Goal: Task Accomplishment & Management: Manage account settings

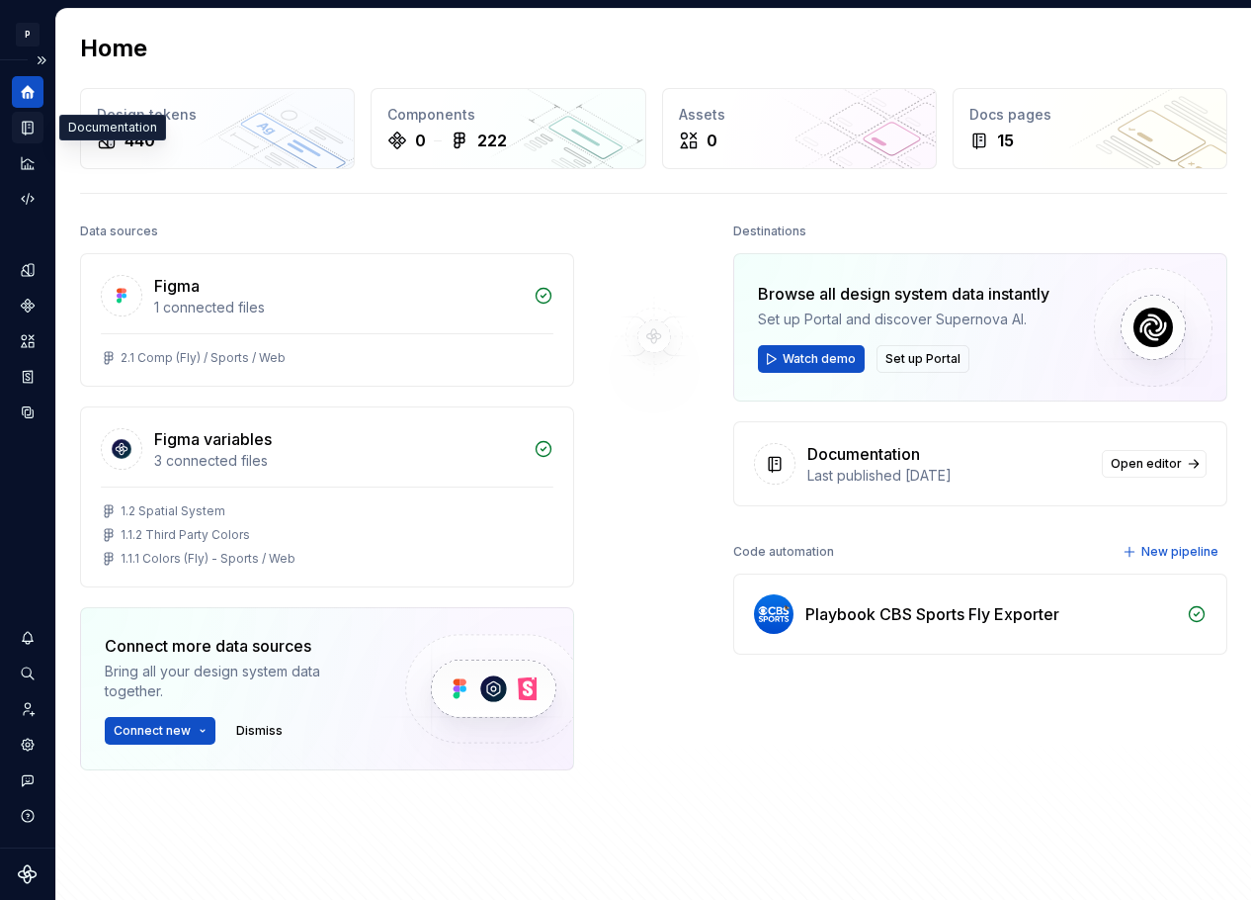
click at [31, 127] on icon "Documentation" at bounding box center [30, 128] width 8 height 11
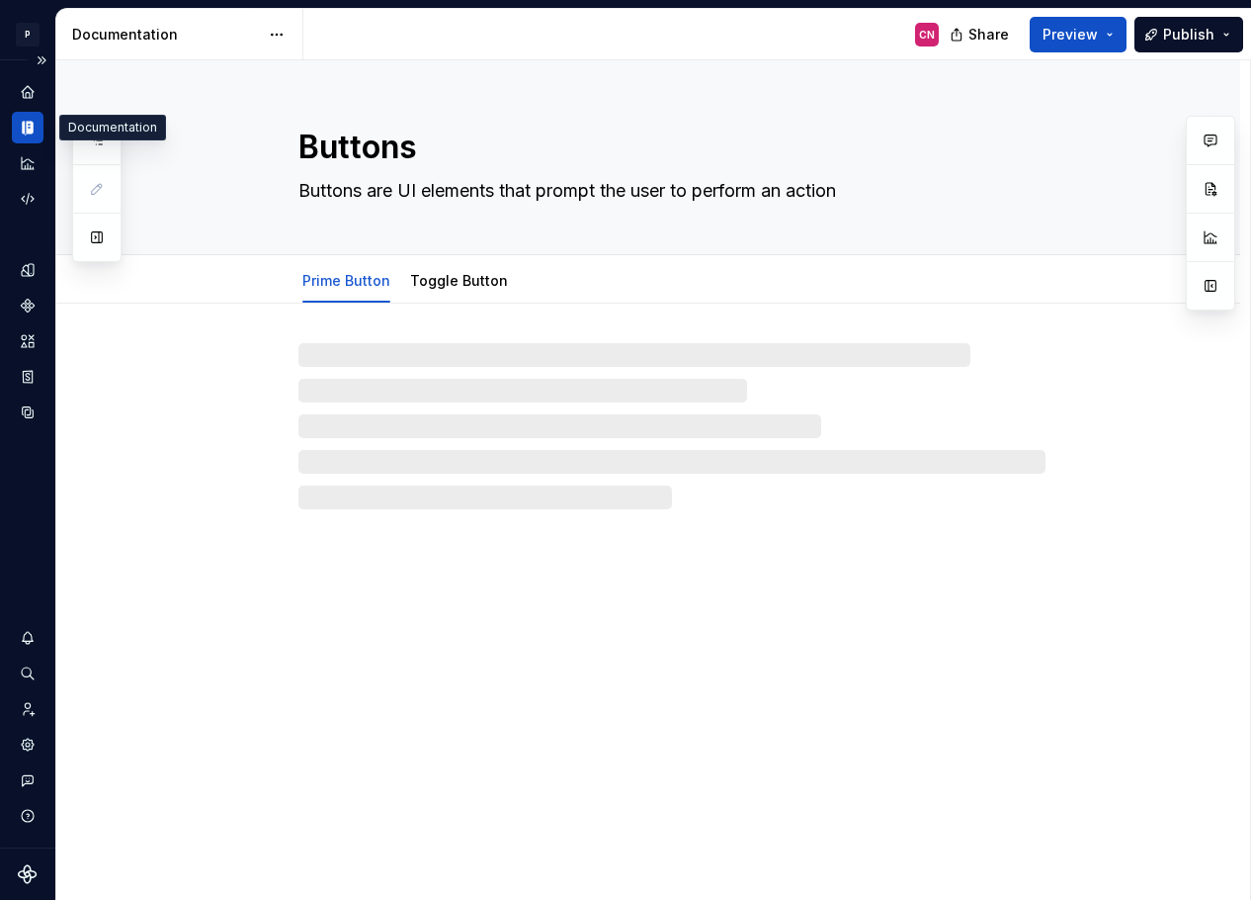
type textarea "*"
click at [26, 85] on icon "Home" at bounding box center [28, 92] width 18 height 18
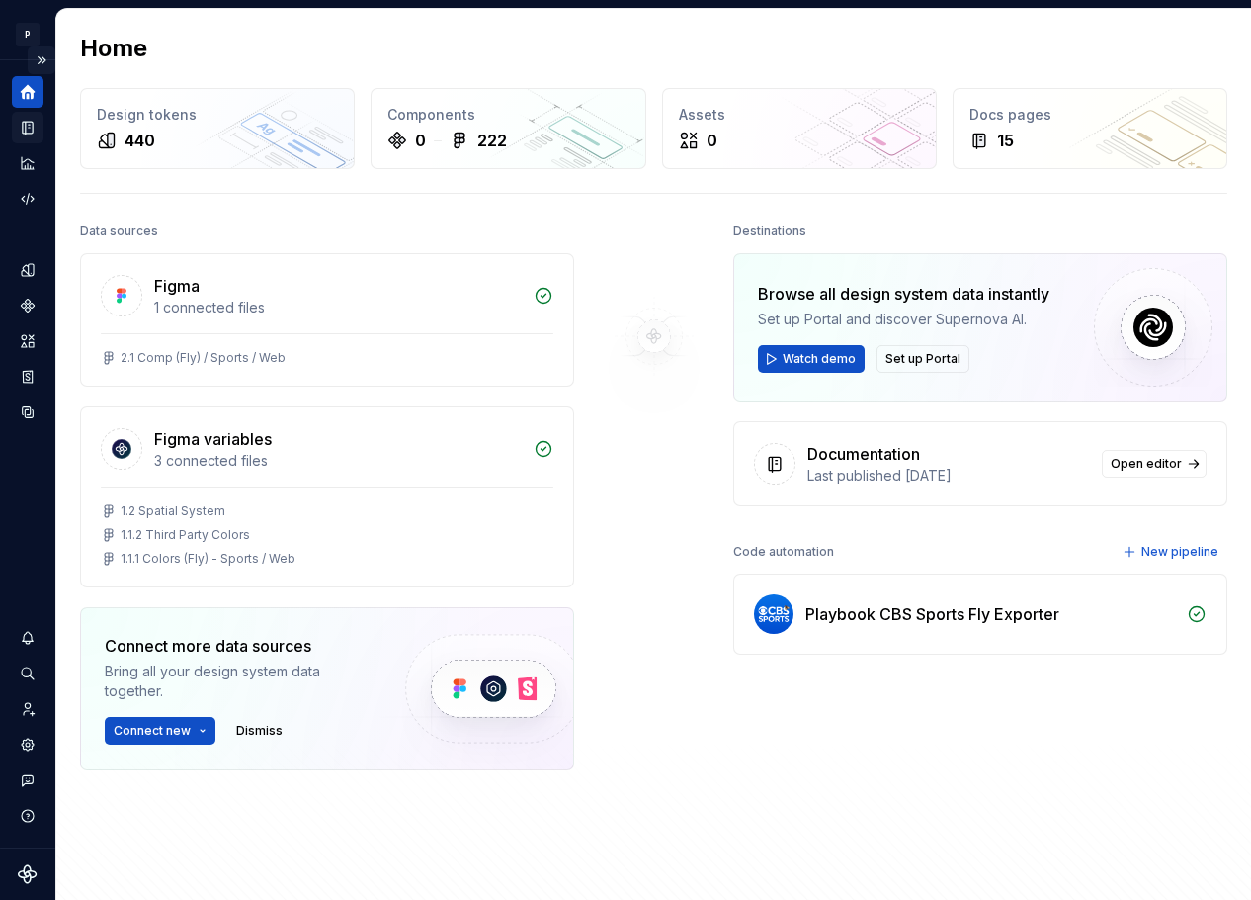
click at [44, 59] on button "Expand sidebar" at bounding box center [42, 60] width 28 height 28
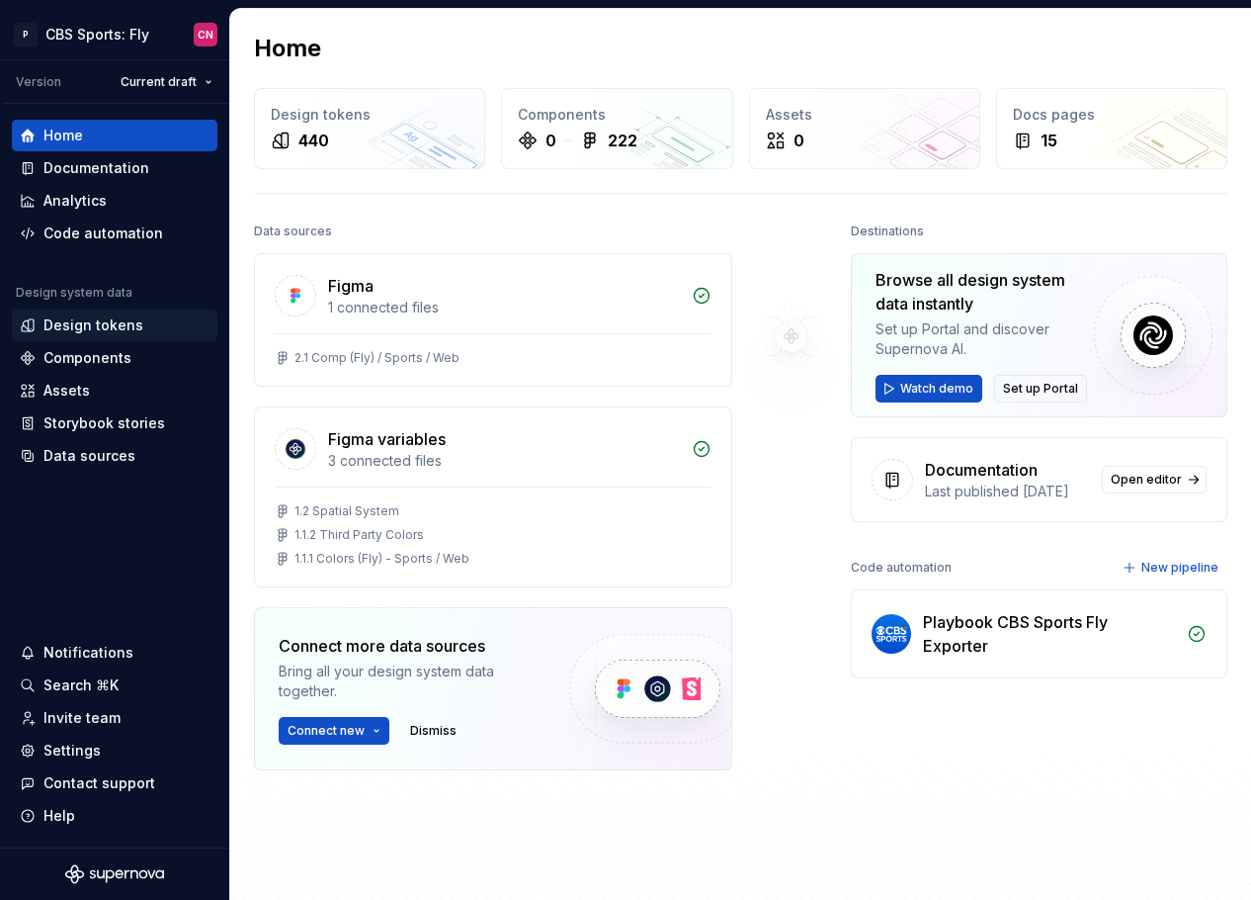
click at [118, 328] on div "Design tokens" at bounding box center [93, 325] width 100 height 20
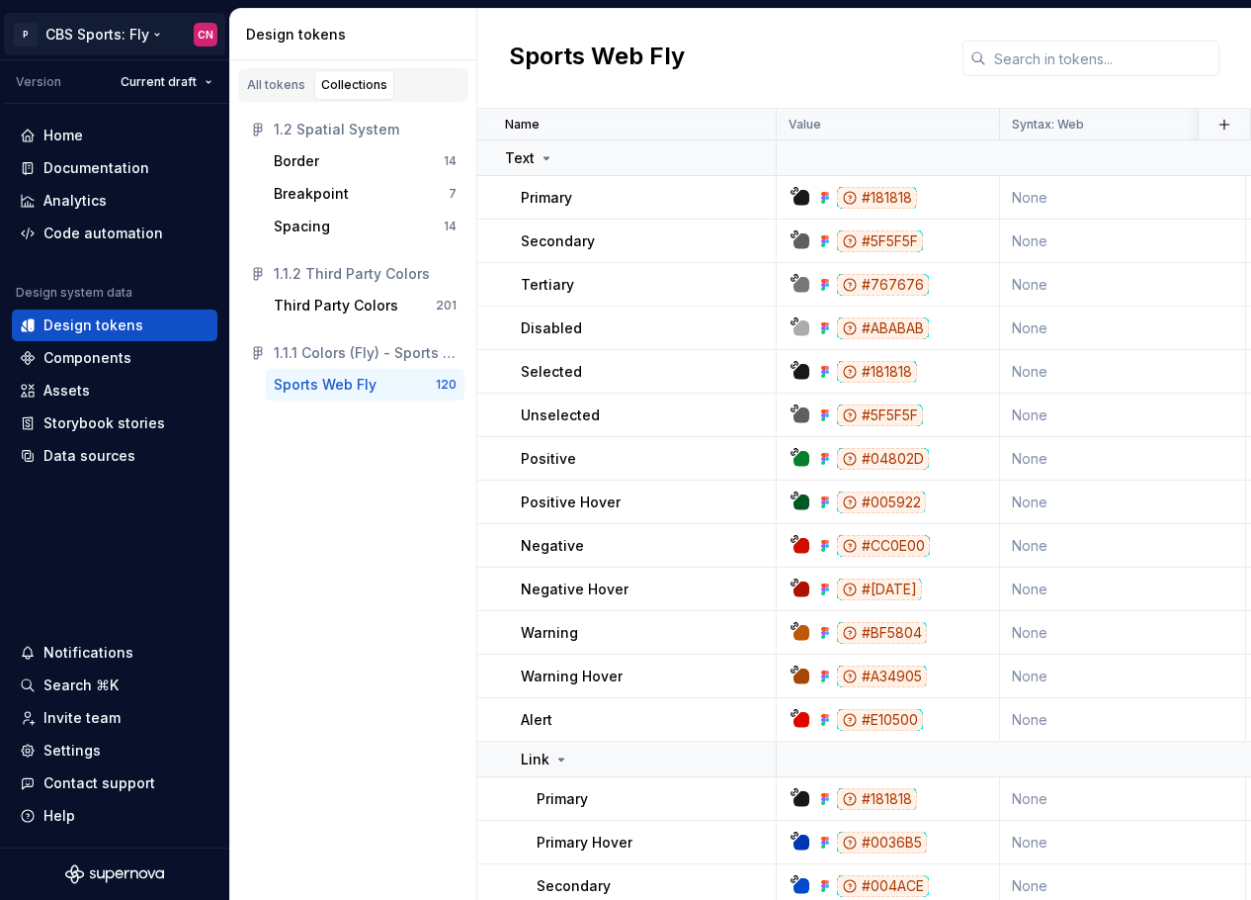
click at [155, 37] on html "P CBS Sports: Fly CN Version Current draft Home Documentation Analytics Code au…" at bounding box center [625, 450] width 1251 height 900
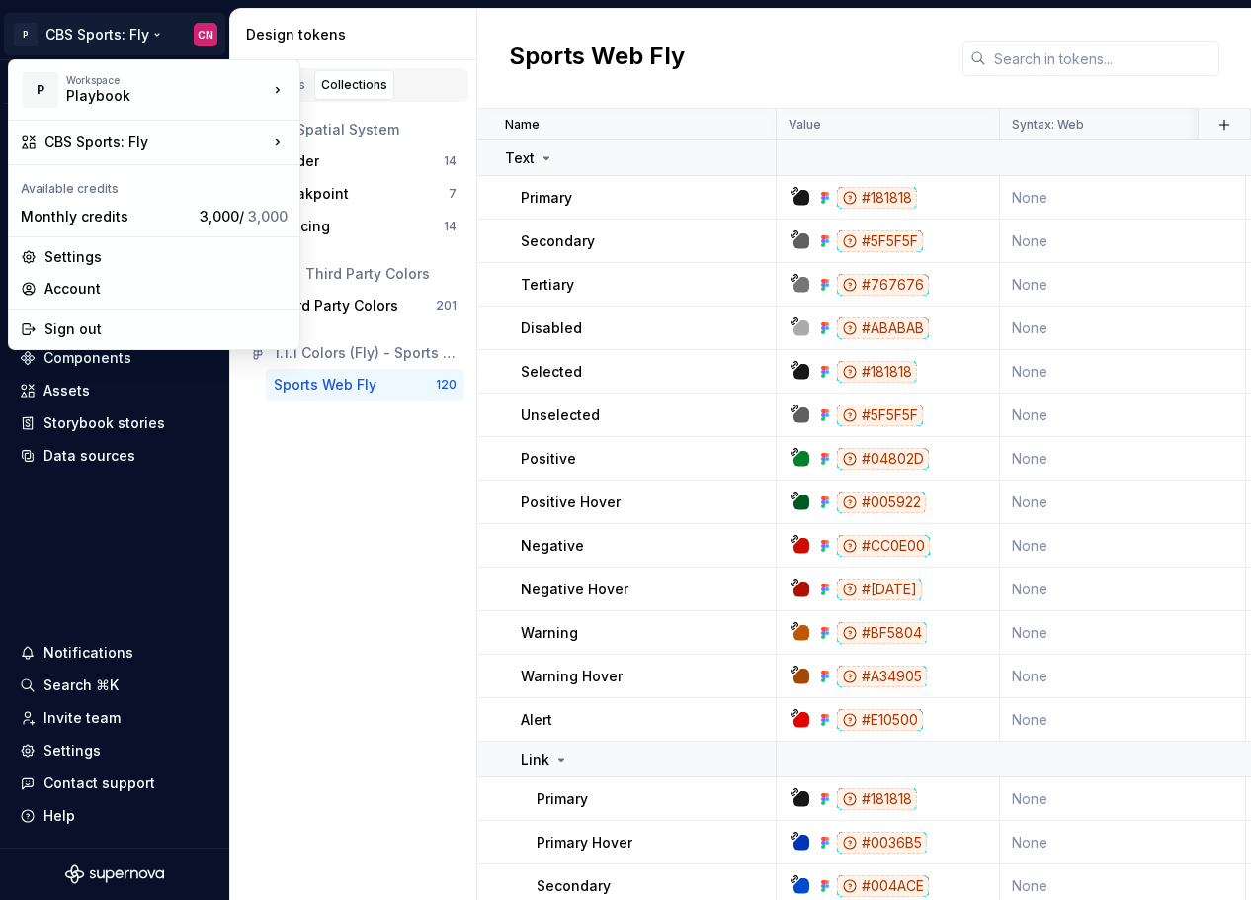
click at [185, 553] on html "P CBS Sports: Fly CN Version Current draft Home Documentation Analytics Code au…" at bounding box center [625, 450] width 1251 height 900
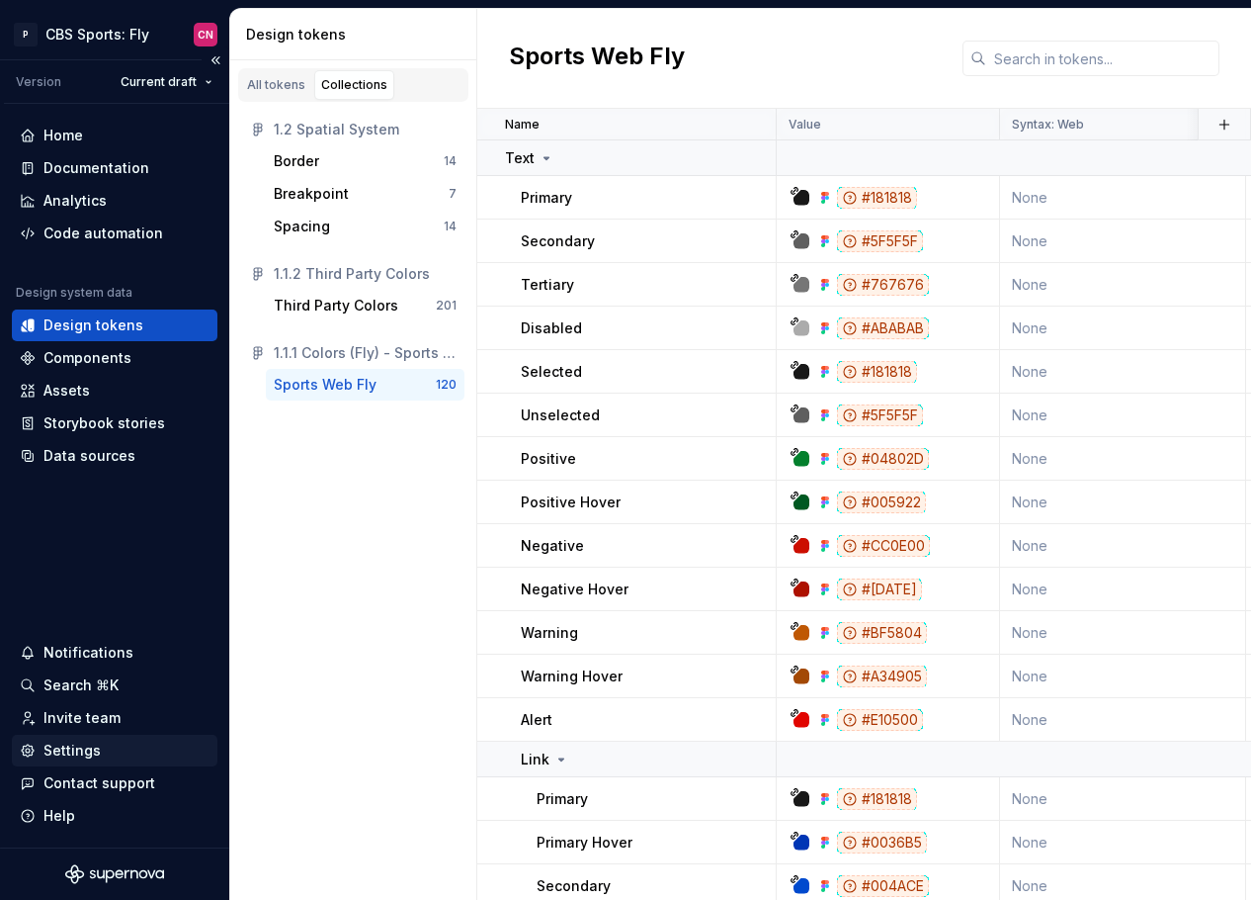
click at [84, 752] on div "Settings" at bounding box center [71, 750] width 57 height 20
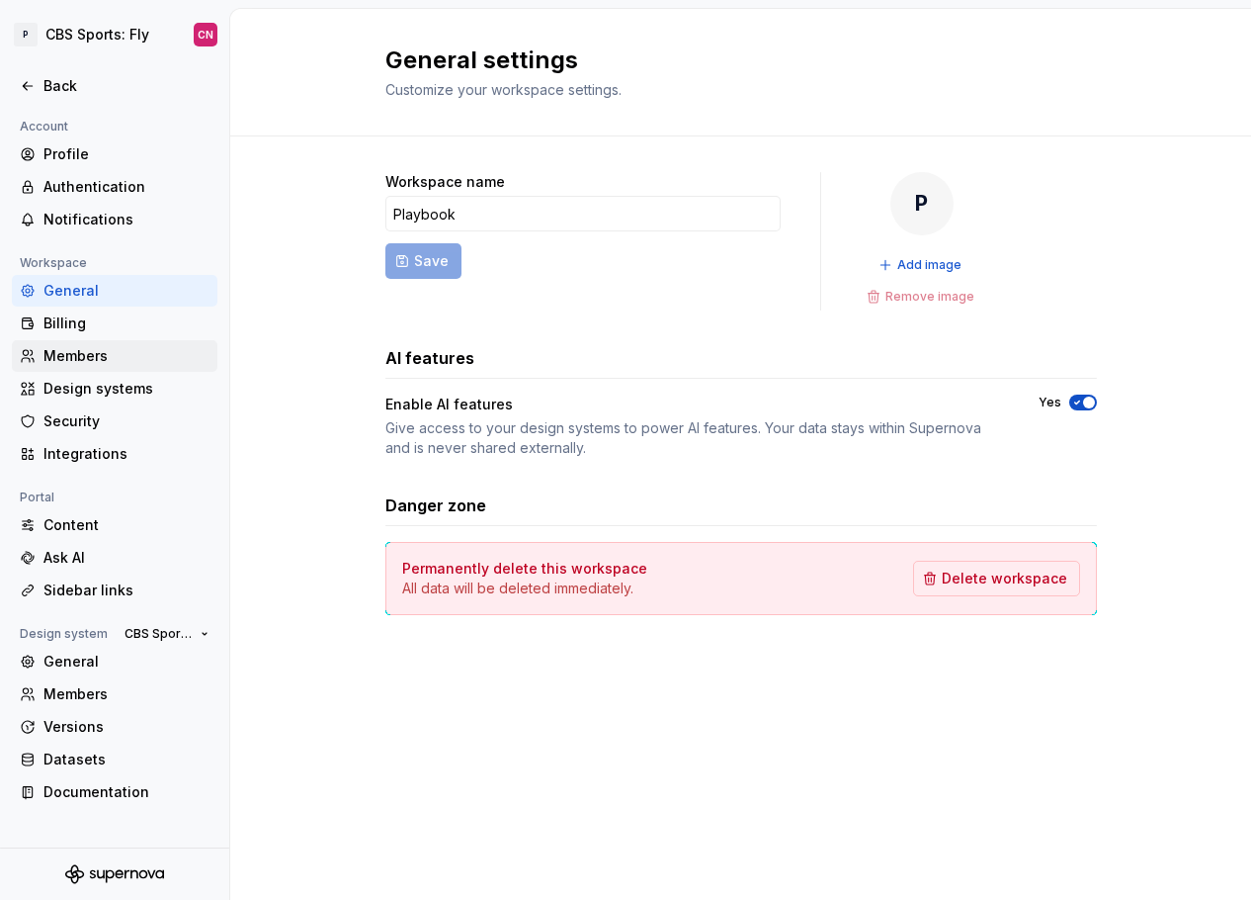
click at [97, 360] on div "Members" at bounding box center [126, 356] width 166 height 20
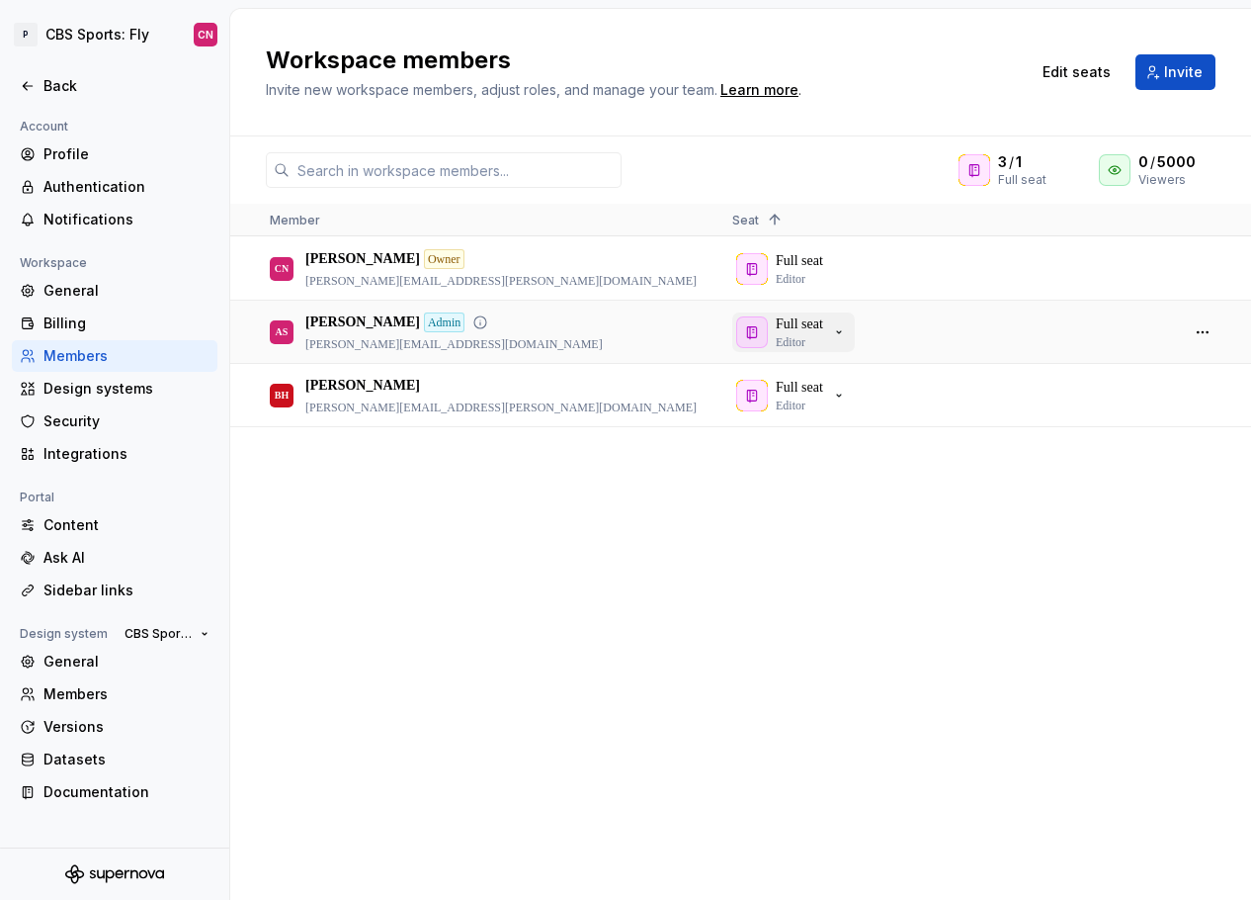
click at [847, 335] on icon "button" at bounding box center [839, 332] width 16 height 16
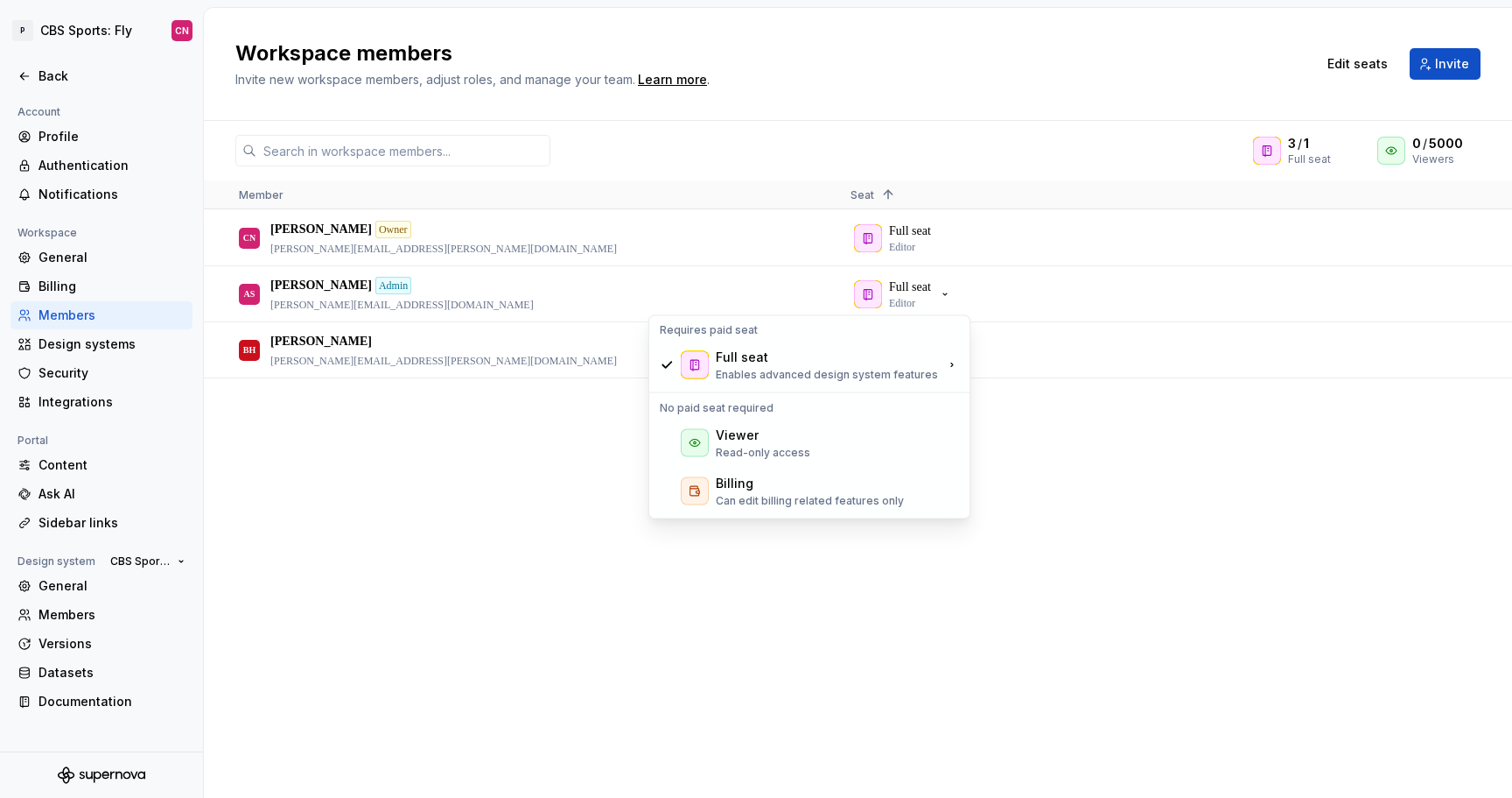
click at [1070, 591] on div "CN [PERSON_NAME] Owner [PERSON_NAME][EMAIL_ADDRESS][PERSON_NAME][DOMAIN_NAME] F…" at bounding box center [858, 503] width 1308 height 586
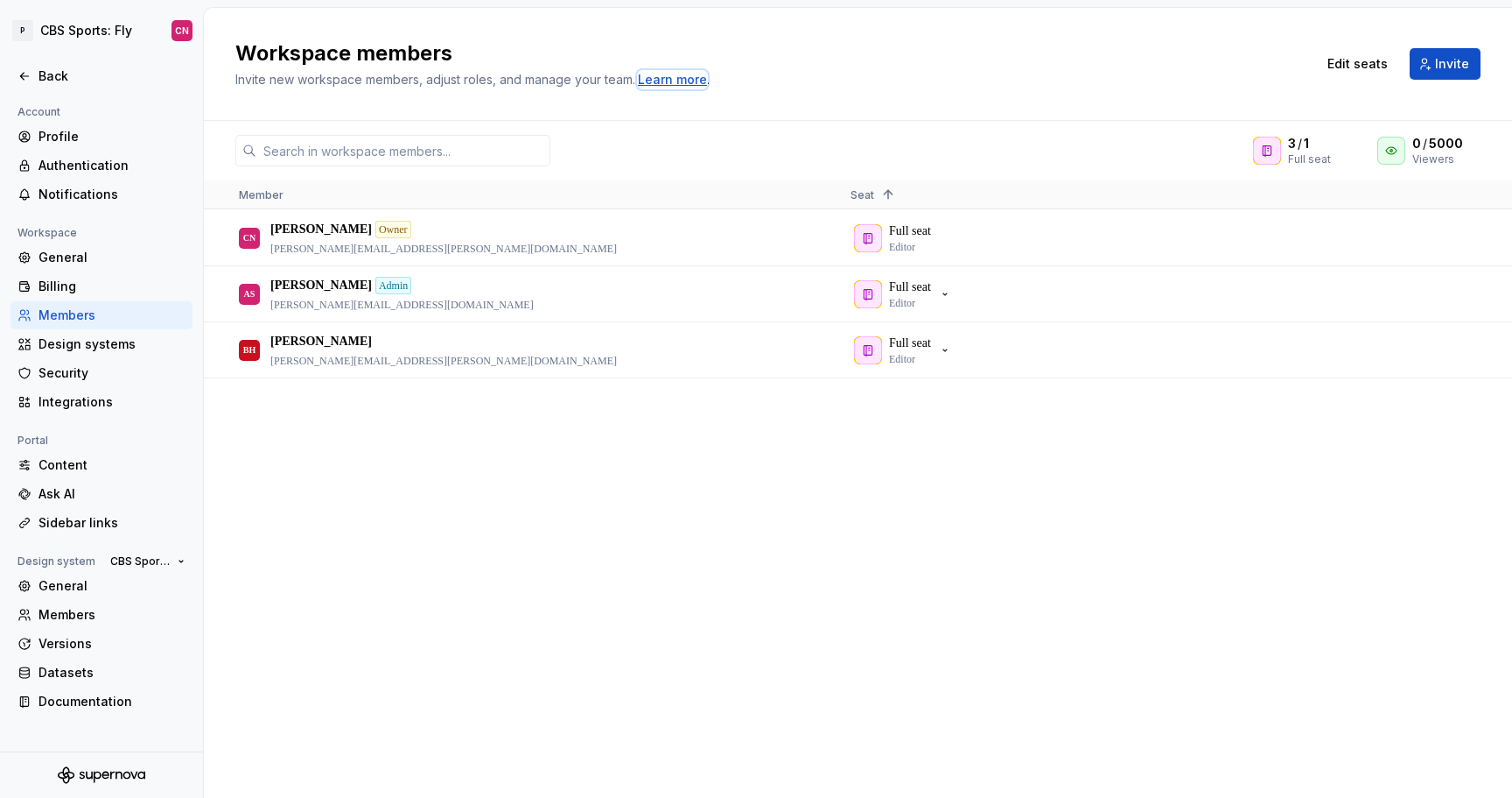
click at [681, 78] on div "Learn more" at bounding box center [673, 80] width 69 height 18
